Goal: Book appointment/travel/reservation

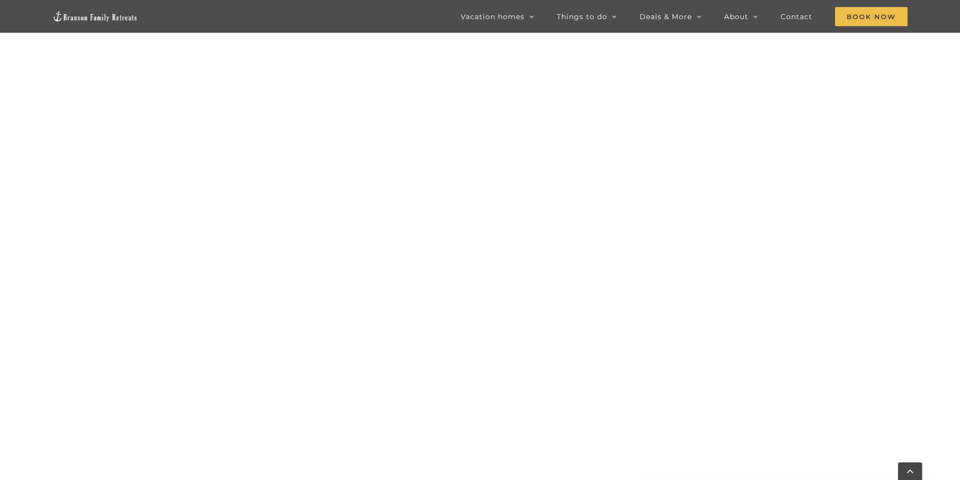
scroll to position [778, 0]
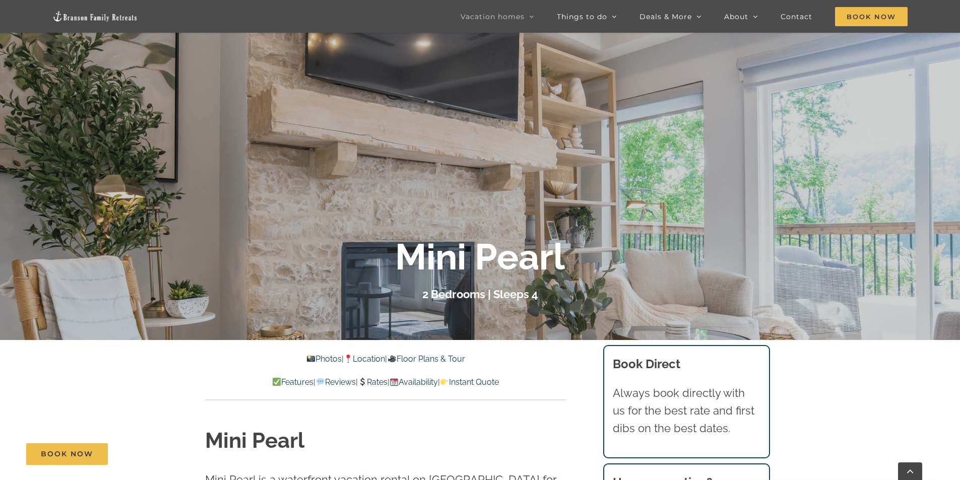
scroll to position [151, 0]
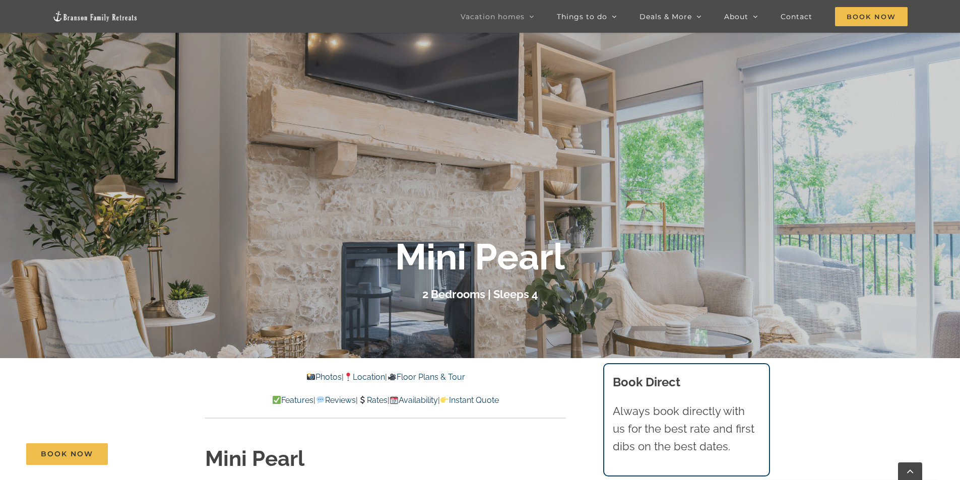
click at [381, 398] on link "Rates" at bounding box center [373, 401] width 30 height 10
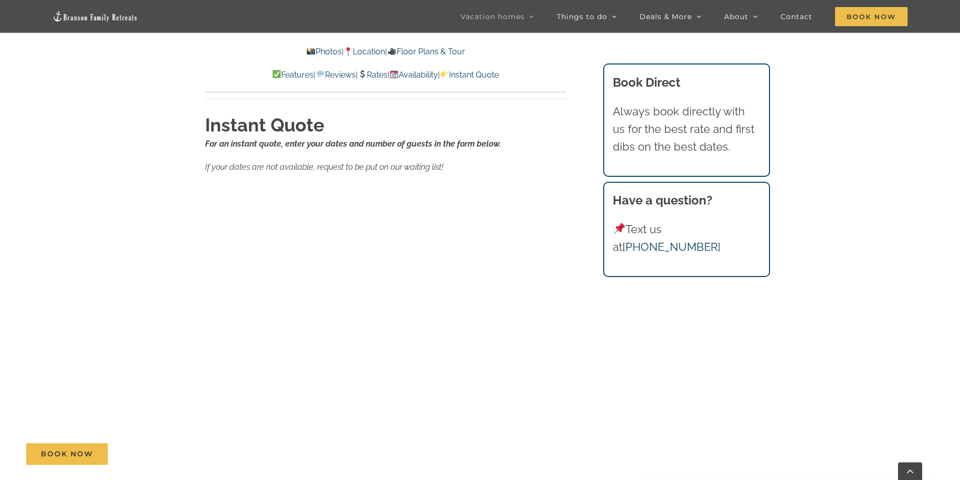
scroll to position [6348, 0]
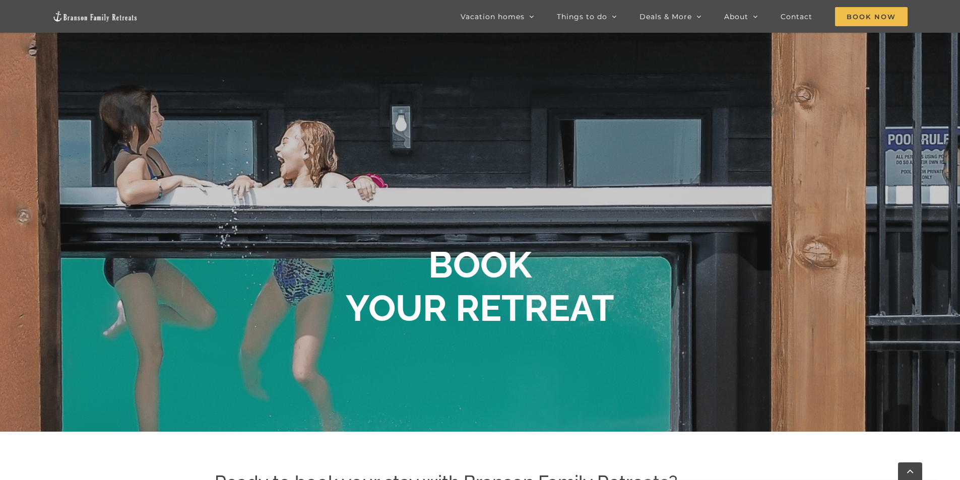
scroll to position [77, 0]
